Goal: Task Accomplishment & Management: Use online tool/utility

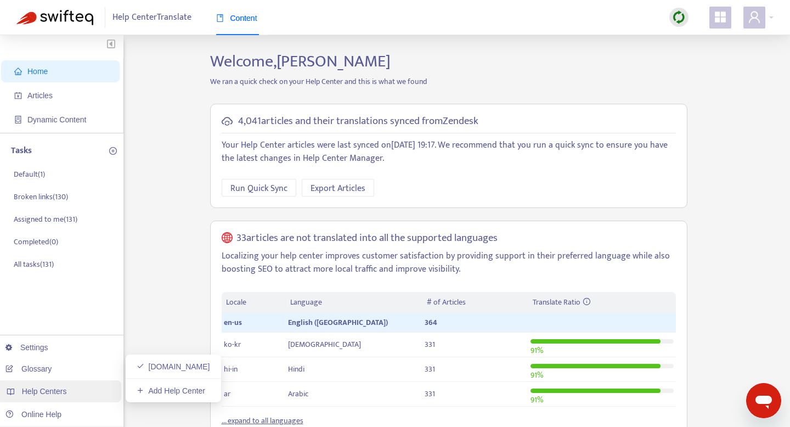
click at [44, 390] on span "Help Centers" at bounding box center [44, 391] width 45 height 9
click at [166, 388] on link "Add Help Center" at bounding box center [171, 390] width 69 height 9
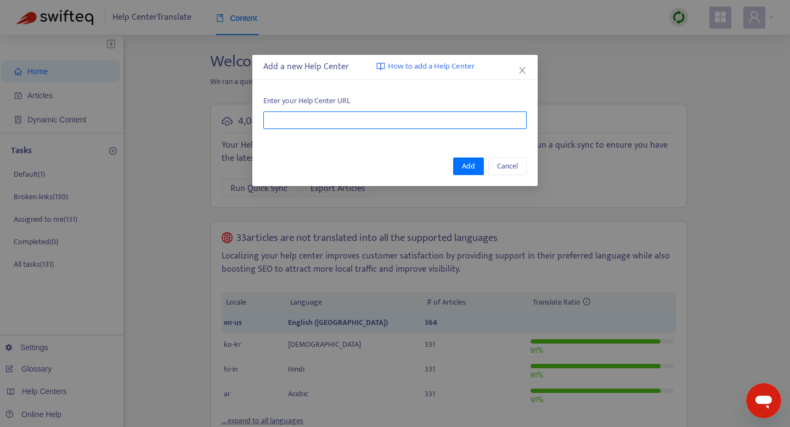
click at [366, 116] on input "text" at bounding box center [394, 120] width 263 height 18
paste input "**********"
type input "**********"
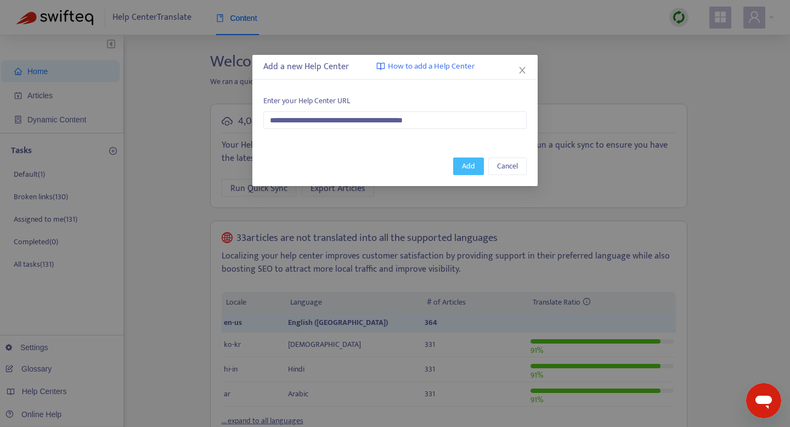
click at [474, 171] on span "Add" at bounding box center [468, 166] width 13 height 12
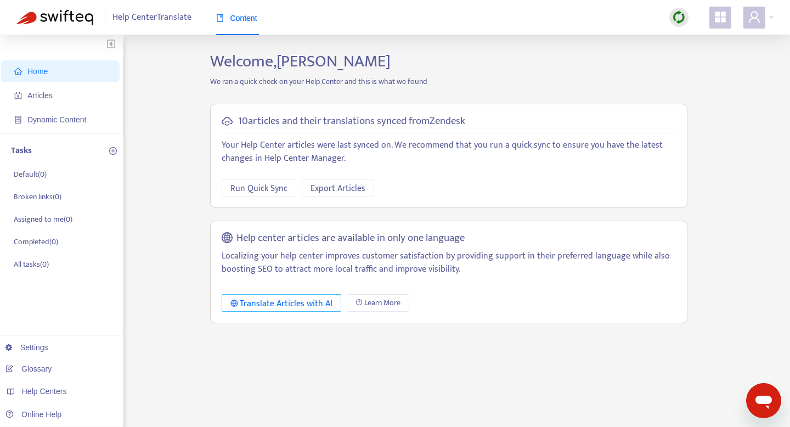
click at [302, 306] on div "Translate Articles with AI" at bounding box center [282, 304] width 103 height 14
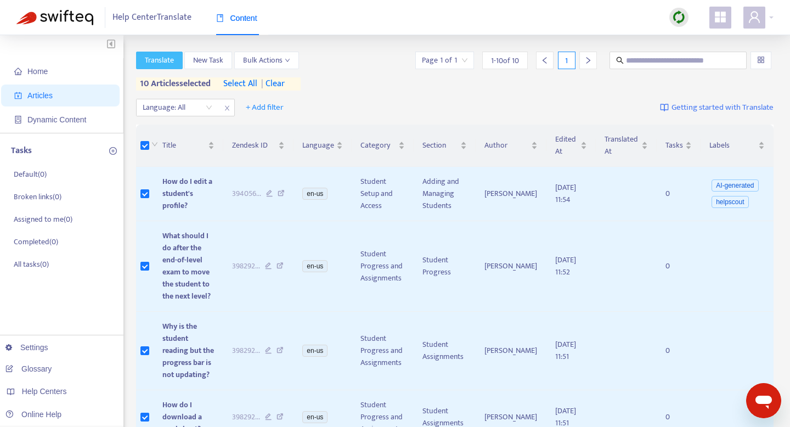
click at [162, 59] on span "Translate" at bounding box center [159, 60] width 29 height 12
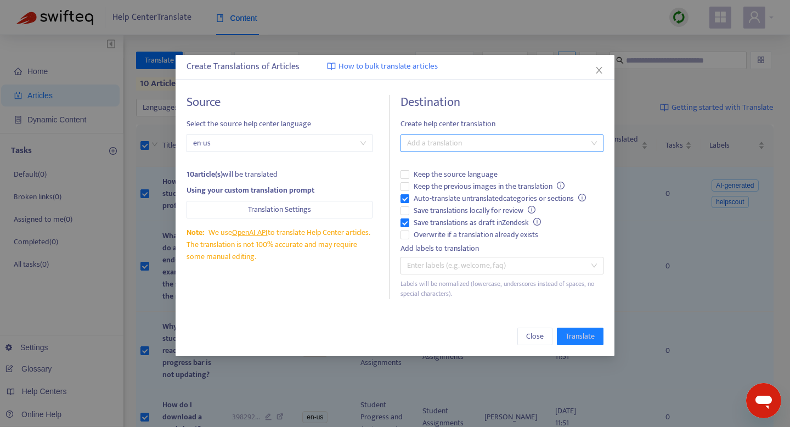
click at [473, 144] on div at bounding box center [496, 143] width 187 height 13
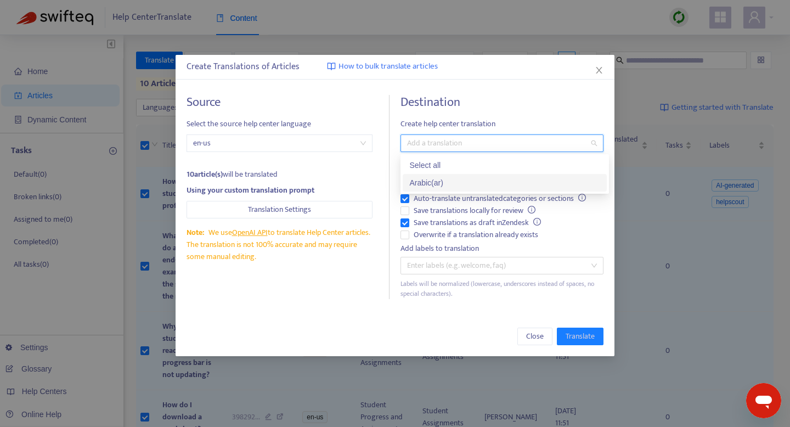
click at [463, 185] on div "Arabic ( ar )" at bounding box center [505, 183] width 191 height 12
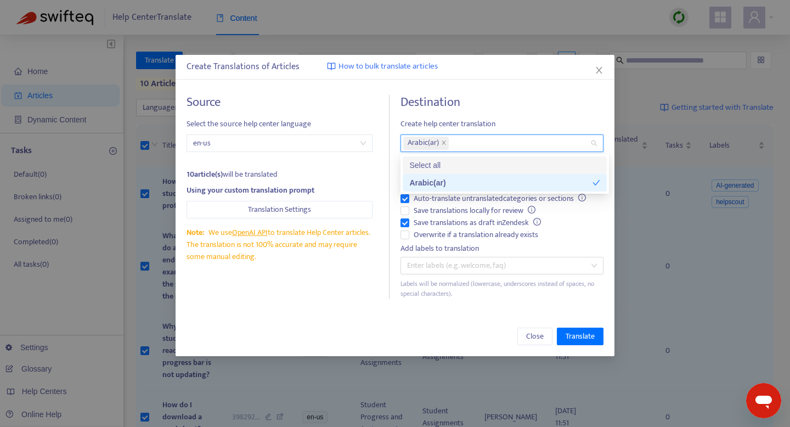
click at [527, 113] on div "Destination Create help center translation Arabic ( ar ) Keep the source langua…" at bounding box center [502, 197] width 203 height 204
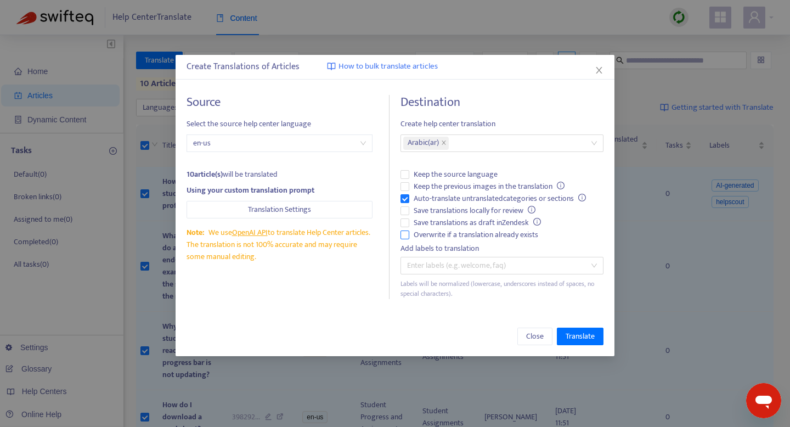
click at [513, 238] on span "Overwrite if a translation already exists" at bounding box center [476, 235] width 133 height 12
click at [579, 338] on span "Translate" at bounding box center [580, 336] width 29 height 12
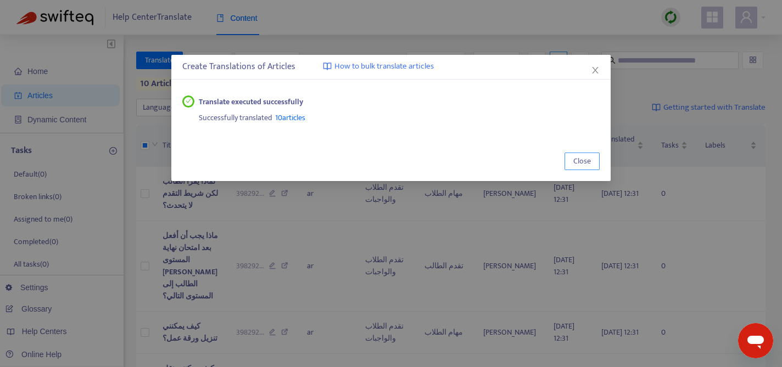
click at [580, 163] on span "Close" at bounding box center [582, 161] width 18 height 12
